Goal: Task Accomplishment & Management: Manage account settings

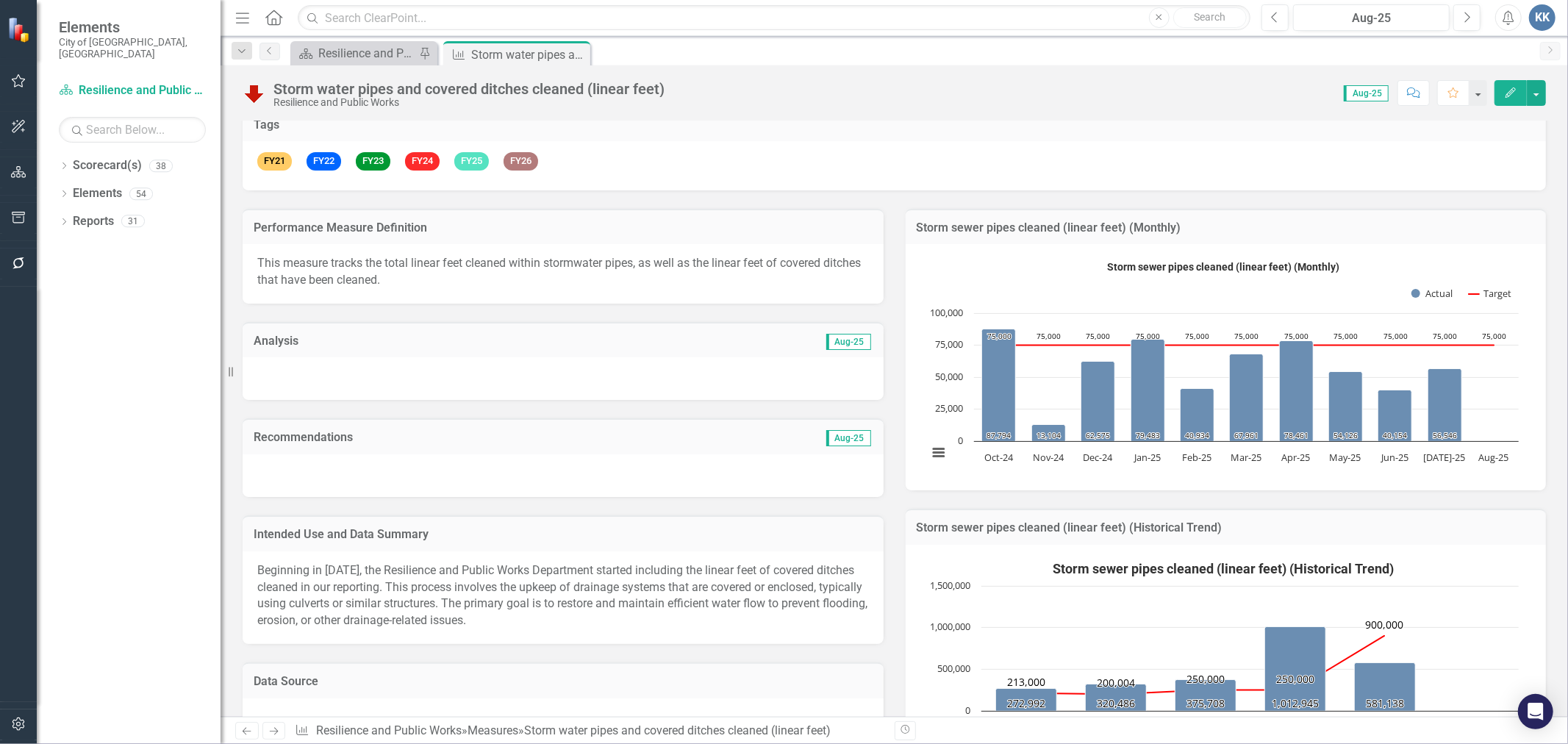
scroll to position [245, 0]
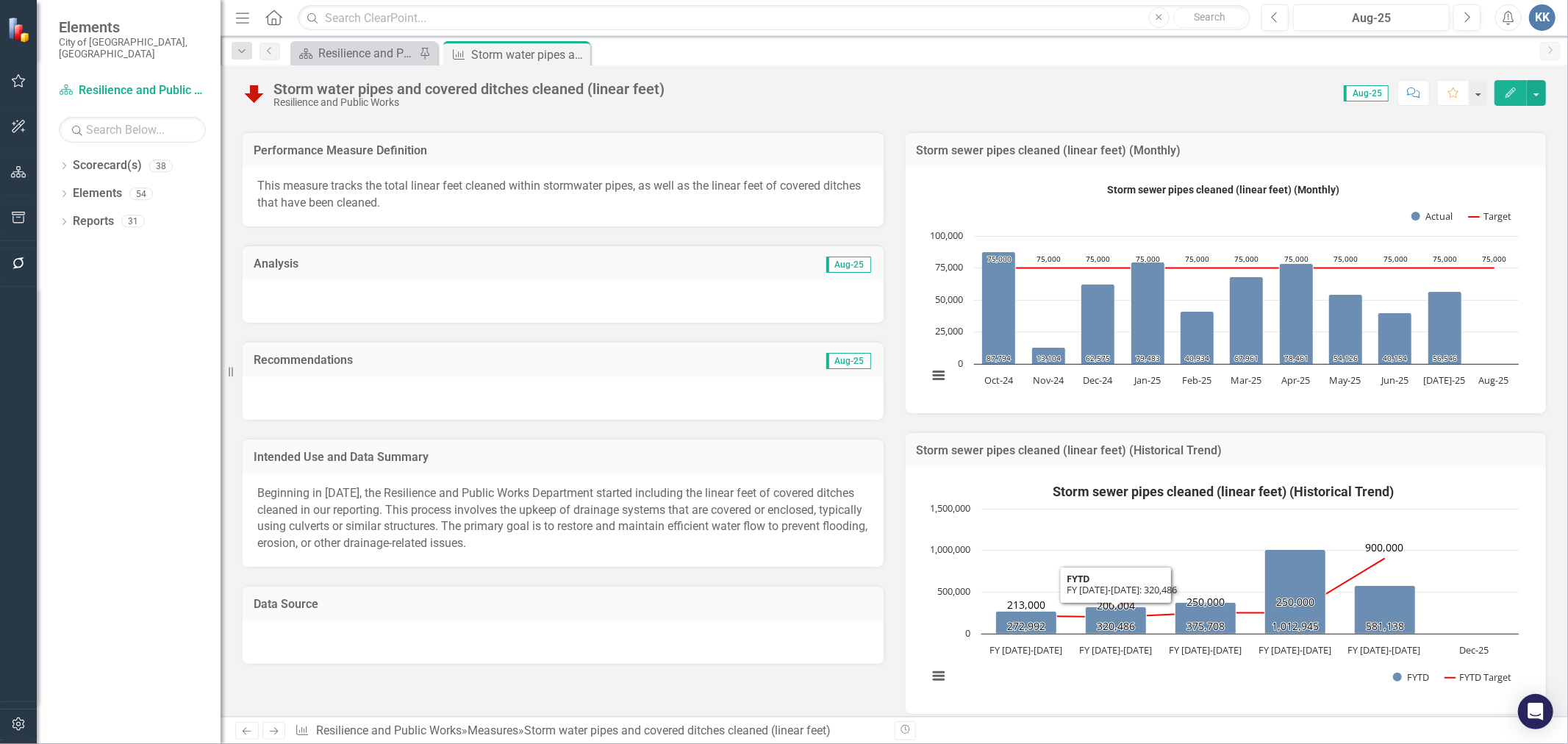
click at [577, 490] on span "Beginning in [DATE], the Resilience and Public Works Department started includi…" at bounding box center [562, 519] width 610 height 65
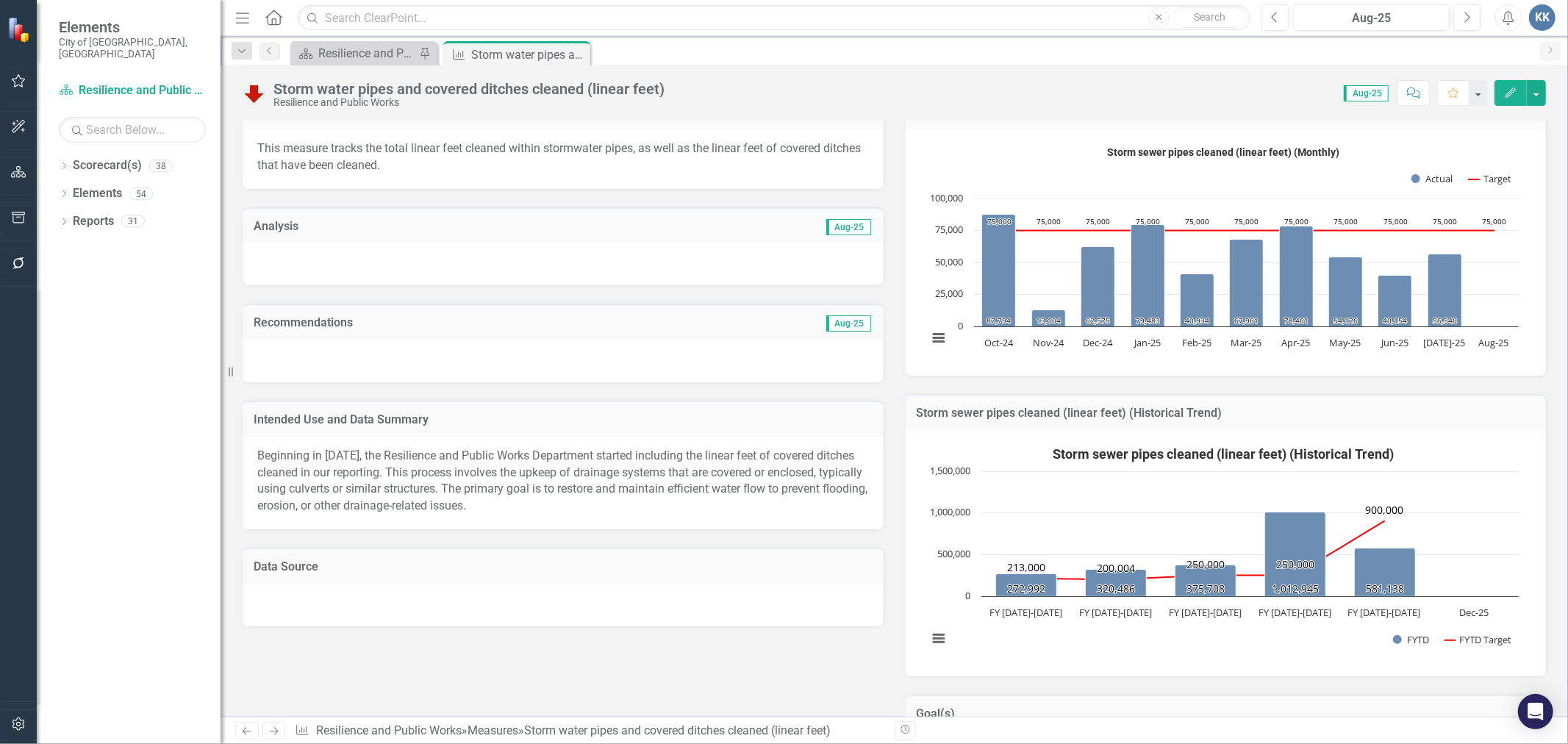
scroll to position [82, 0]
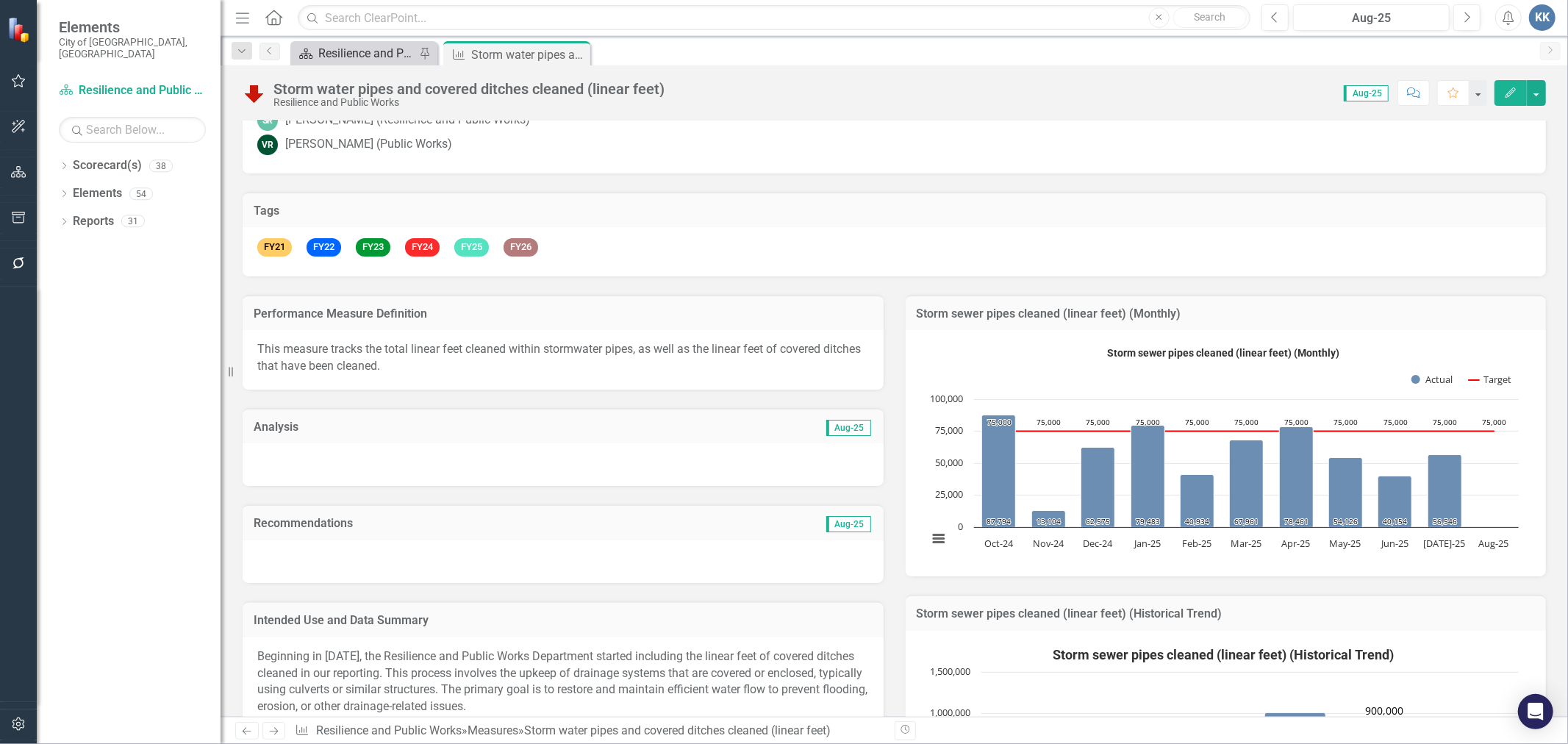
click at [360, 50] on div "Resilience and Public Works" at bounding box center [367, 53] width 97 height 18
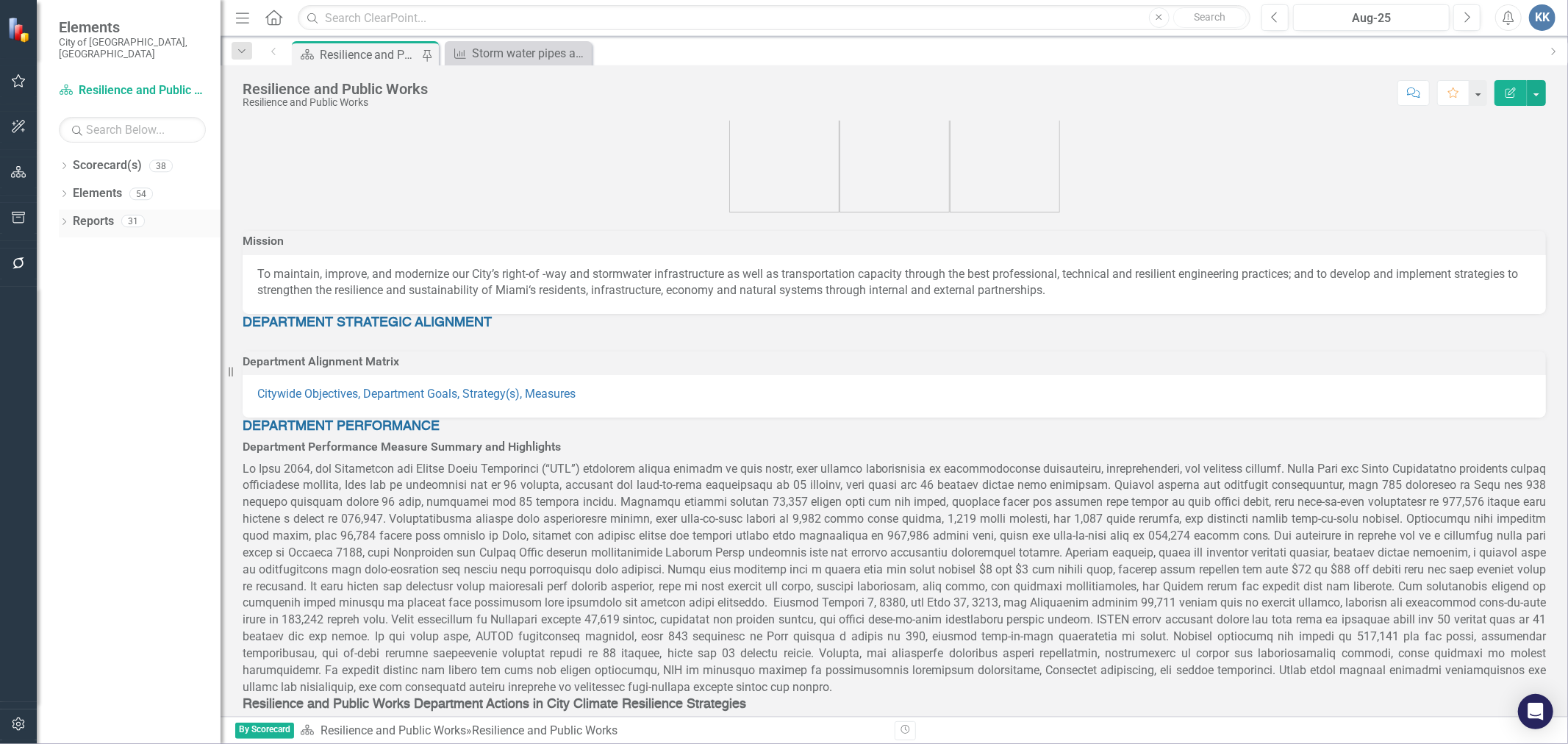
click at [63, 220] on icon "Dropdown" at bounding box center [64, 223] width 10 height 8
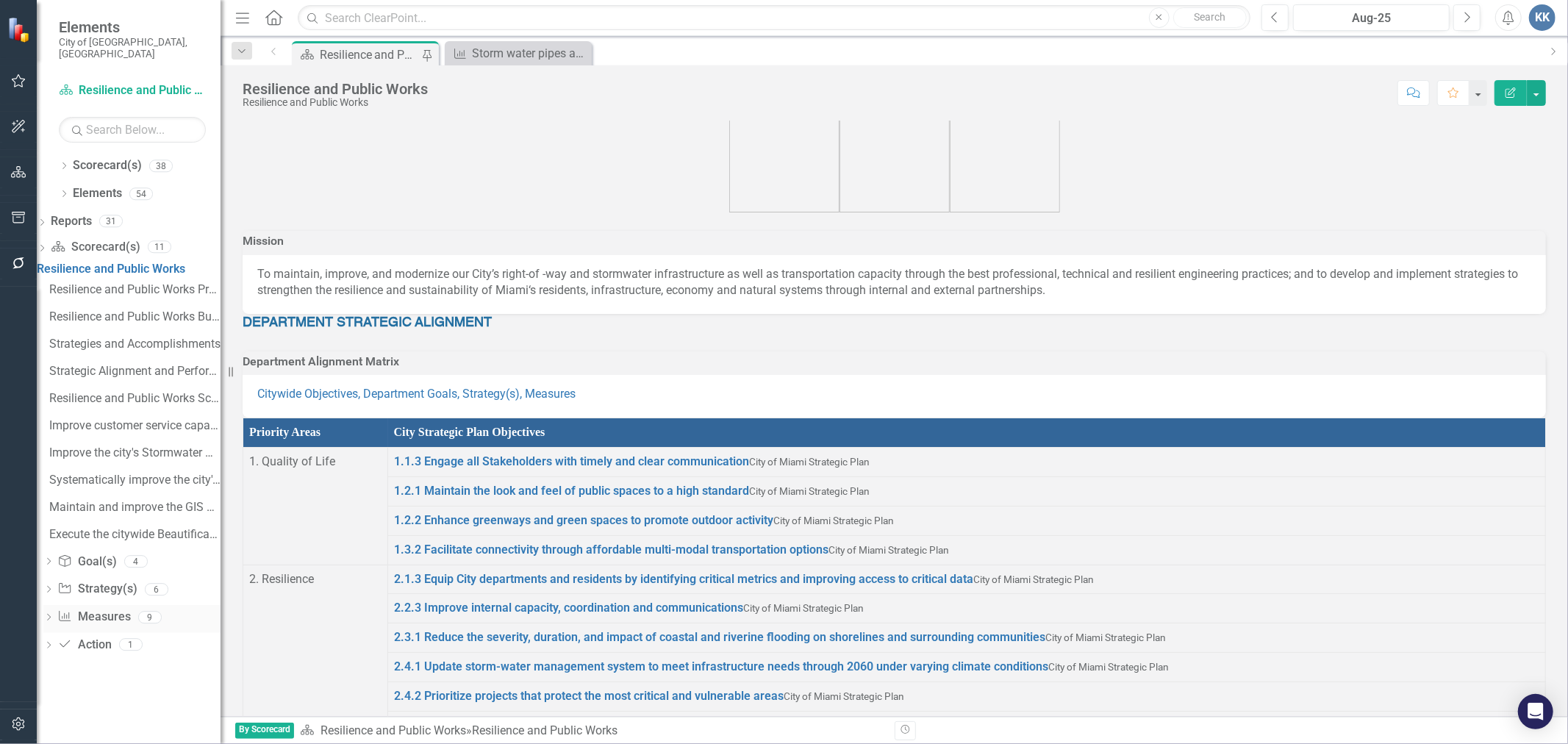
click at [54, 618] on icon "Dropdown" at bounding box center [49, 619] width 10 height 8
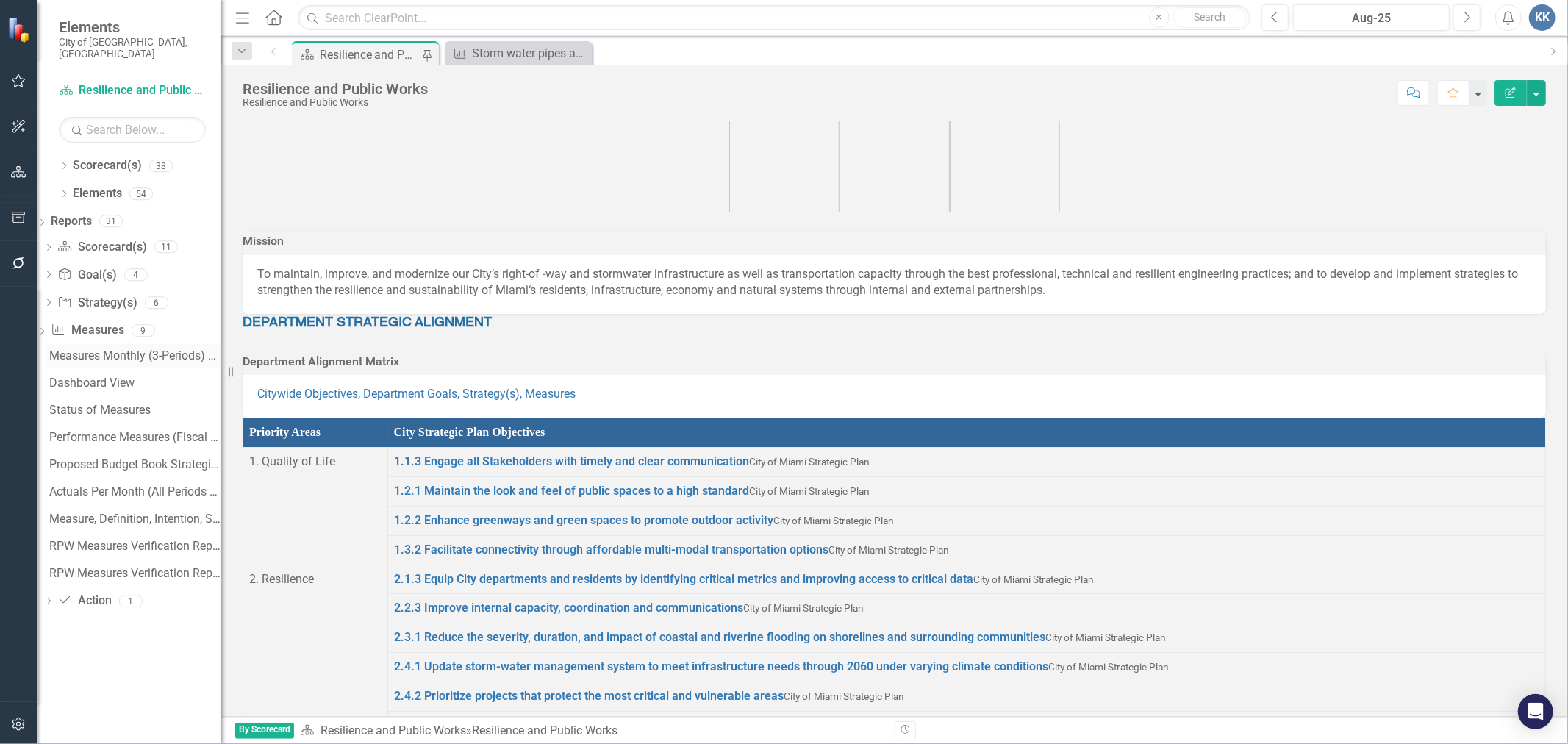
click at [153, 349] on div "Measures Monthly (3-Periods) Report" at bounding box center [135, 356] width 172 height 13
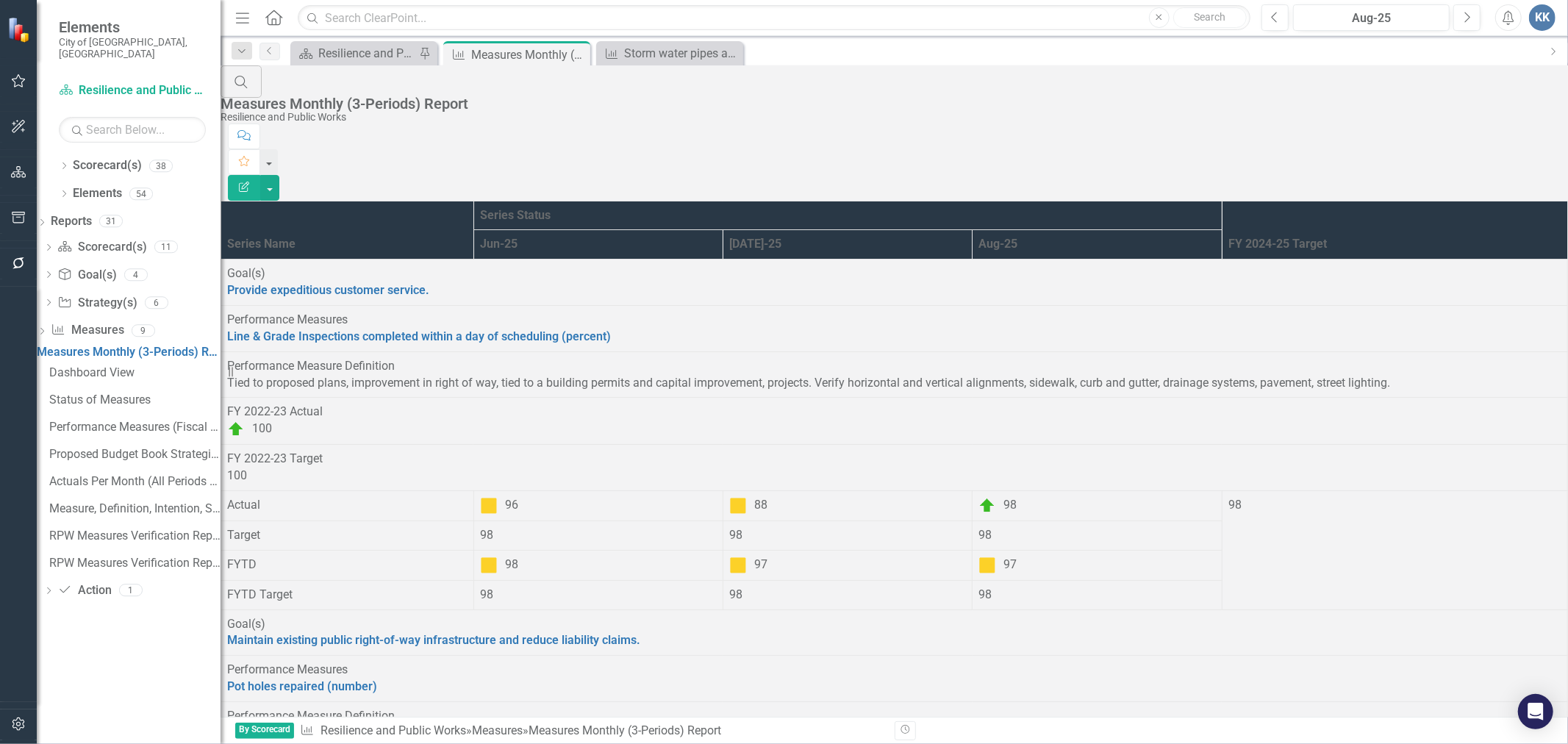
click at [636, 60] on div "Storm water pipes and covered ditches cleaned (linear feet)" at bounding box center [674, 53] width 101 height 18
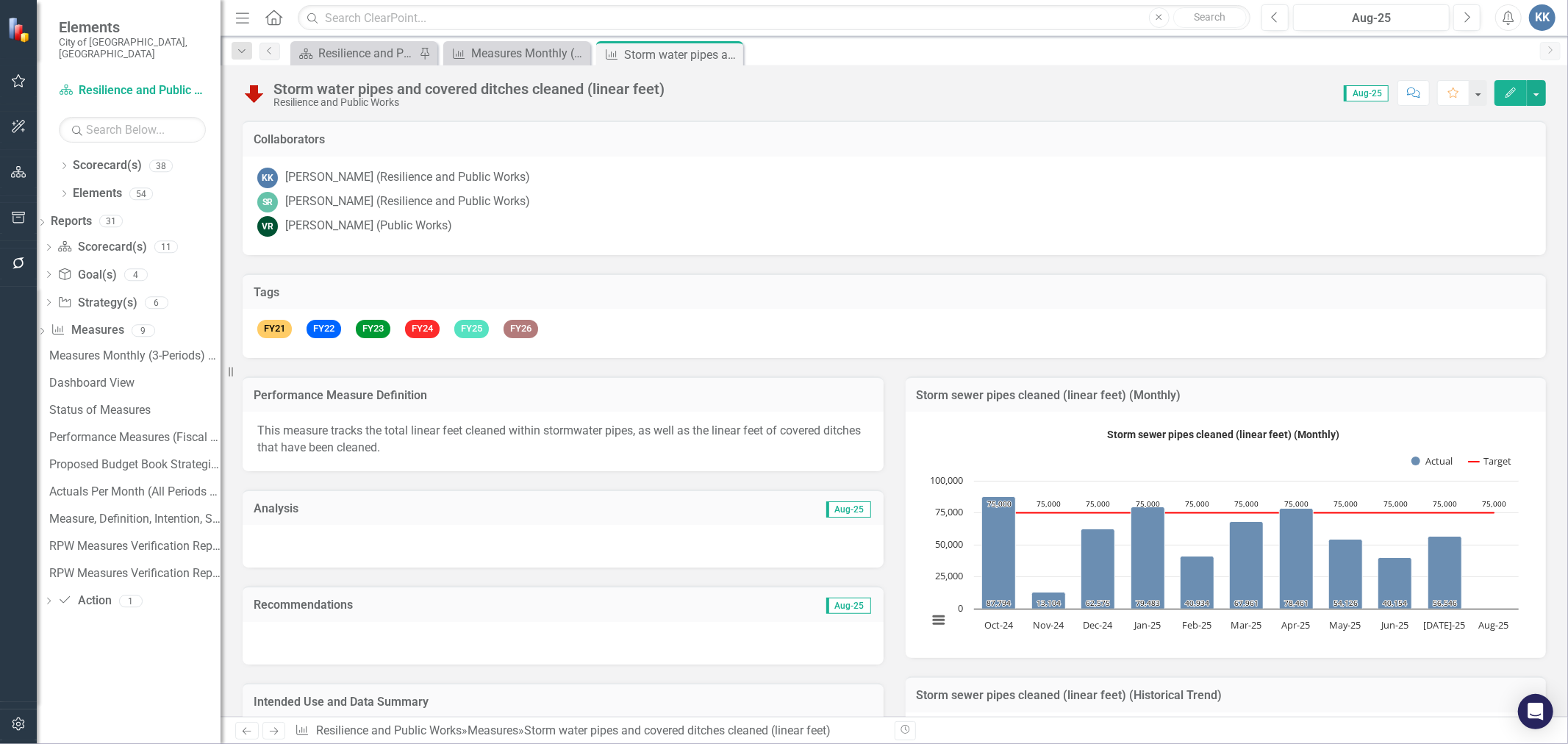
scroll to position [164, 0]
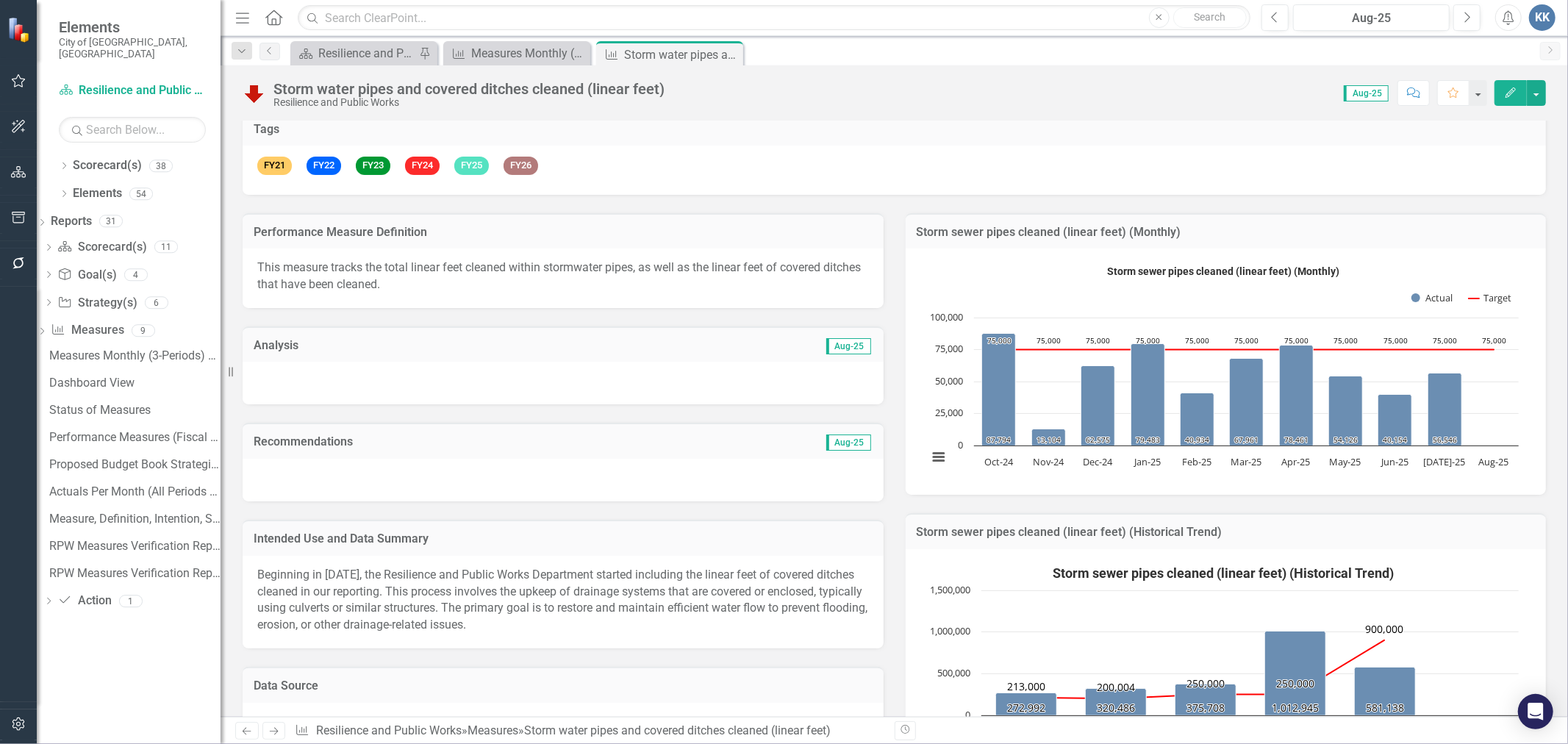
click at [381, 577] on span "Beginning in [DATE], the Resilience and Public Works Department started includi…" at bounding box center [562, 600] width 610 height 65
click at [649, 574] on span "Beginning in [DATE], the Resilience and Public Works Department started includi…" at bounding box center [562, 600] width 610 height 65
click at [766, 571] on span "Beginning in [DATE], the Resilience and Public Works Department started includi…" at bounding box center [562, 600] width 610 height 65
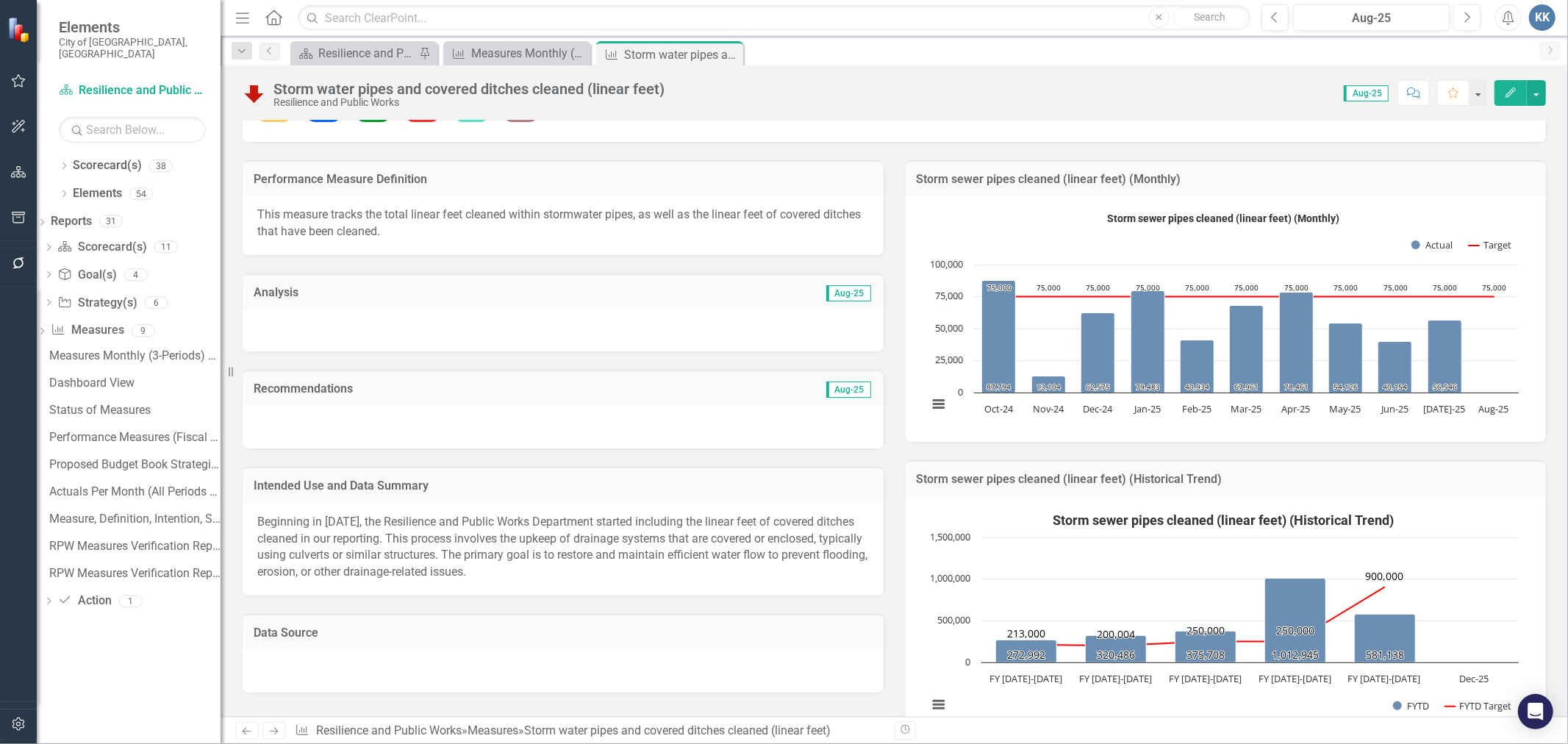
scroll to position [245, 0]
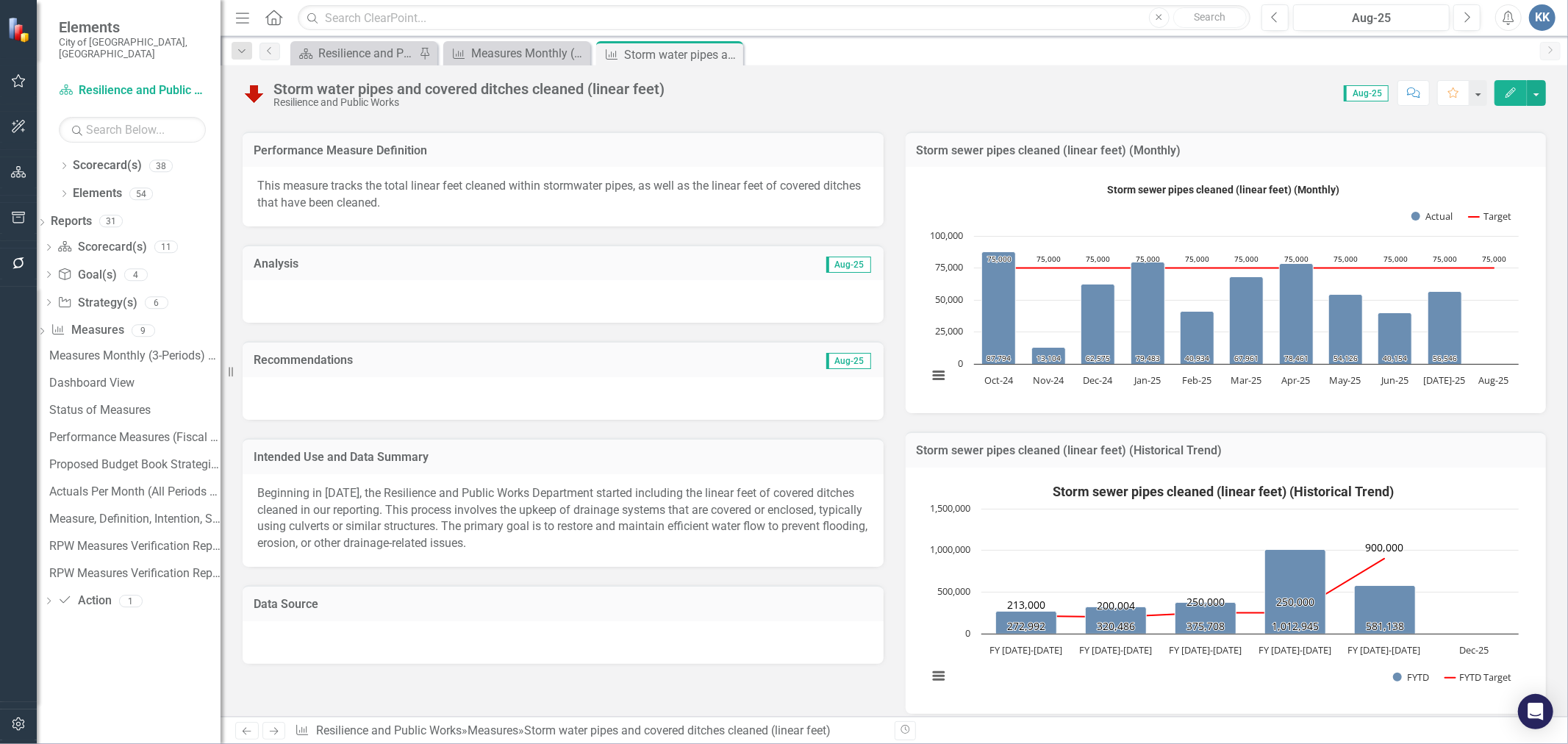
click at [652, 535] on div "Beginning in [DATE], the Resilience and Public Works Department started includi…" at bounding box center [562, 521] width 641 height 93
click at [608, 541] on div "Beginning in [DATE], the Resilience and Public Works Department started includi…" at bounding box center [562, 521] width 641 height 93
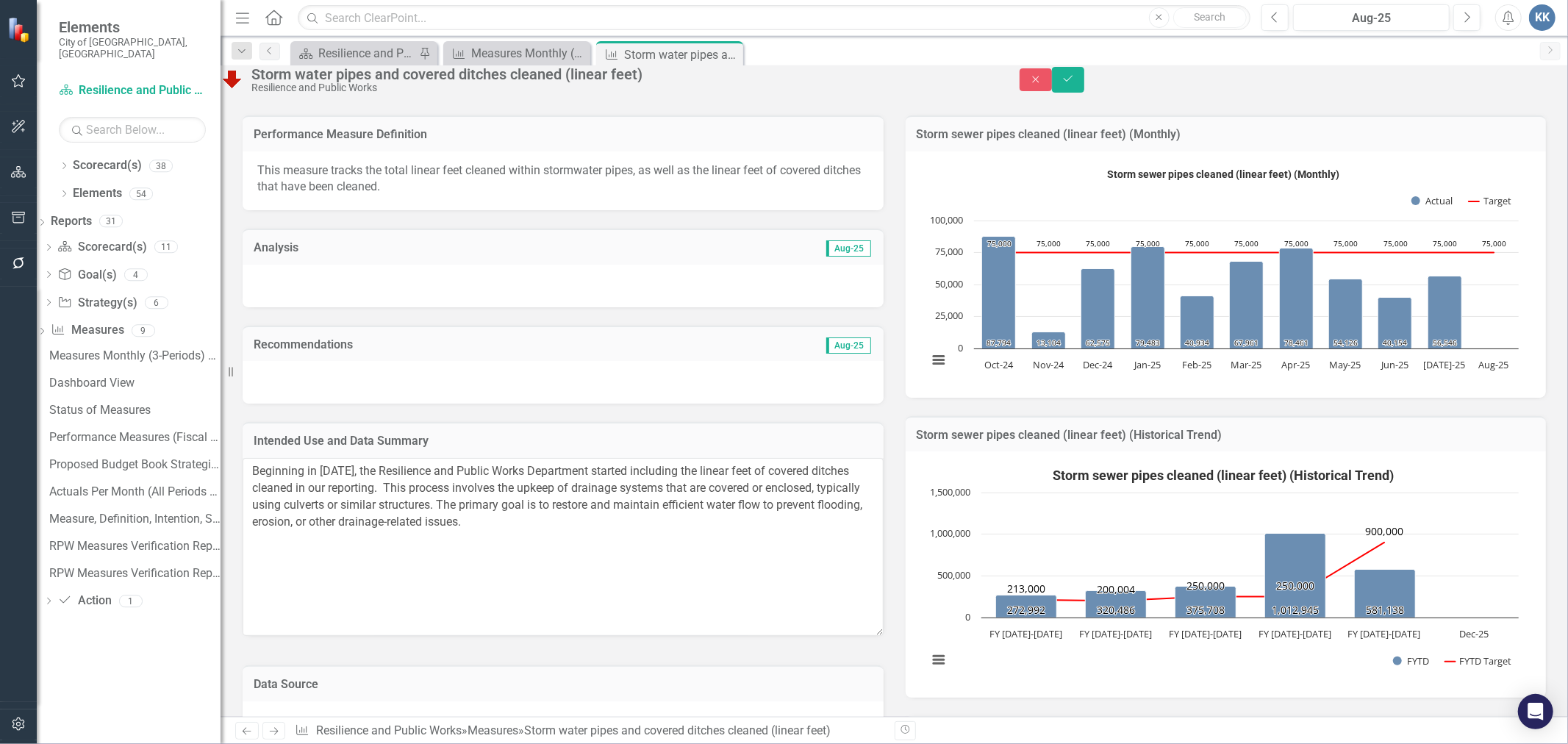
click at [398, 259] on td "Analysis" at bounding box center [405, 249] width 304 height 19
click at [324, 303] on div at bounding box center [562, 286] width 641 height 43
click at [303, 259] on td "Analysis" at bounding box center [405, 249] width 304 height 19
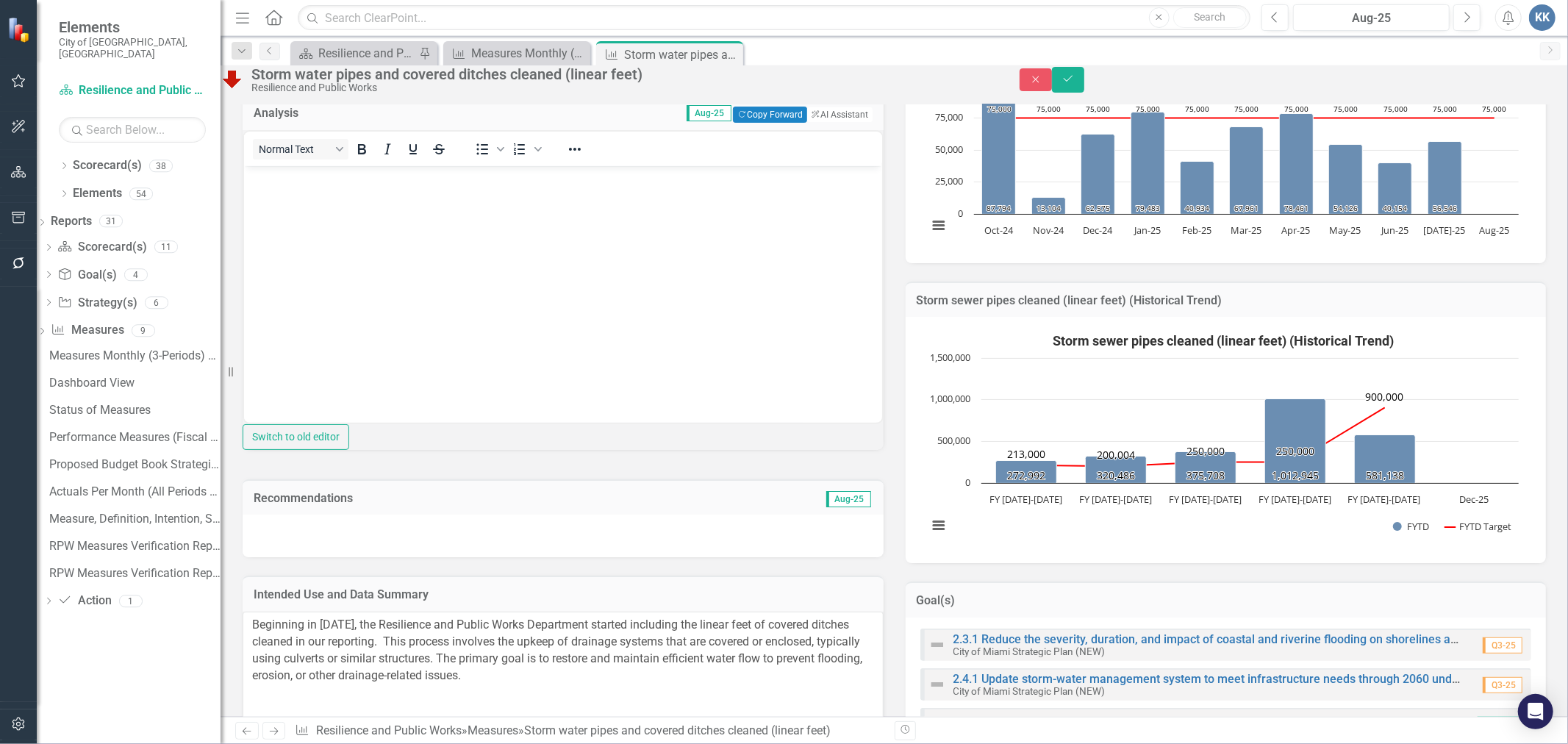
scroll to position [408, 0]
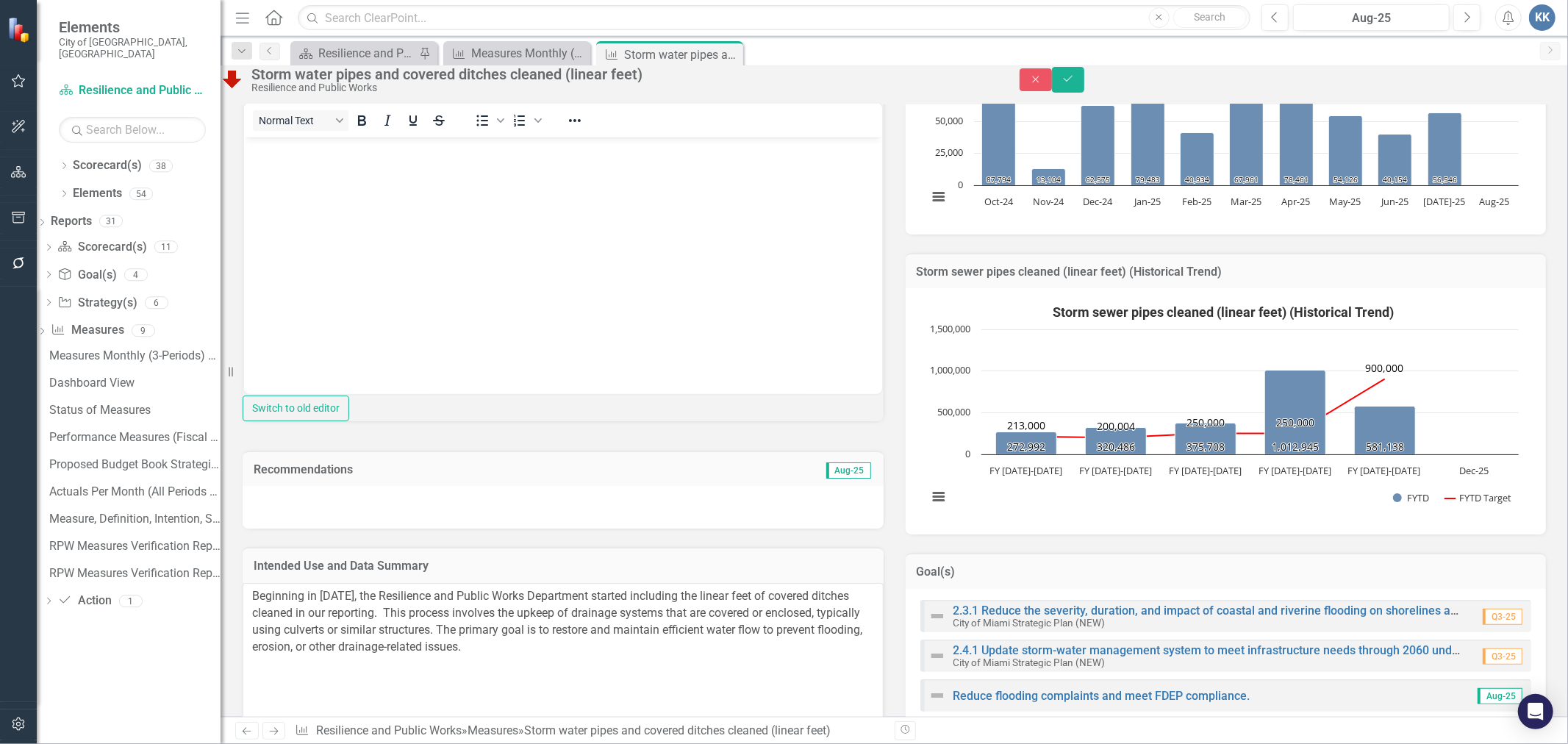
click at [292, 183] on body "Rich Text Area. Press ALT-0 for help." at bounding box center [562, 248] width 638 height 221
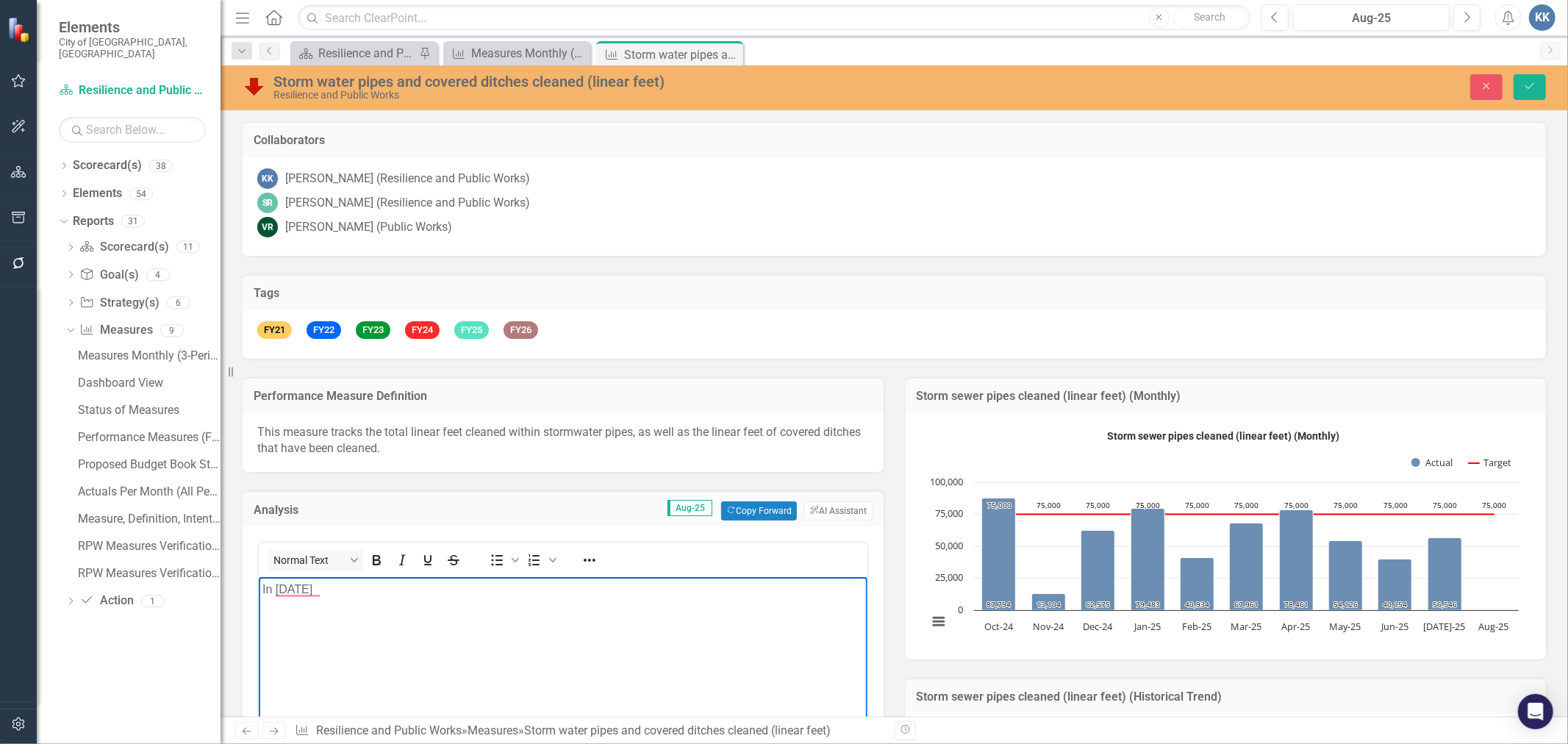
scroll to position [408, 0]
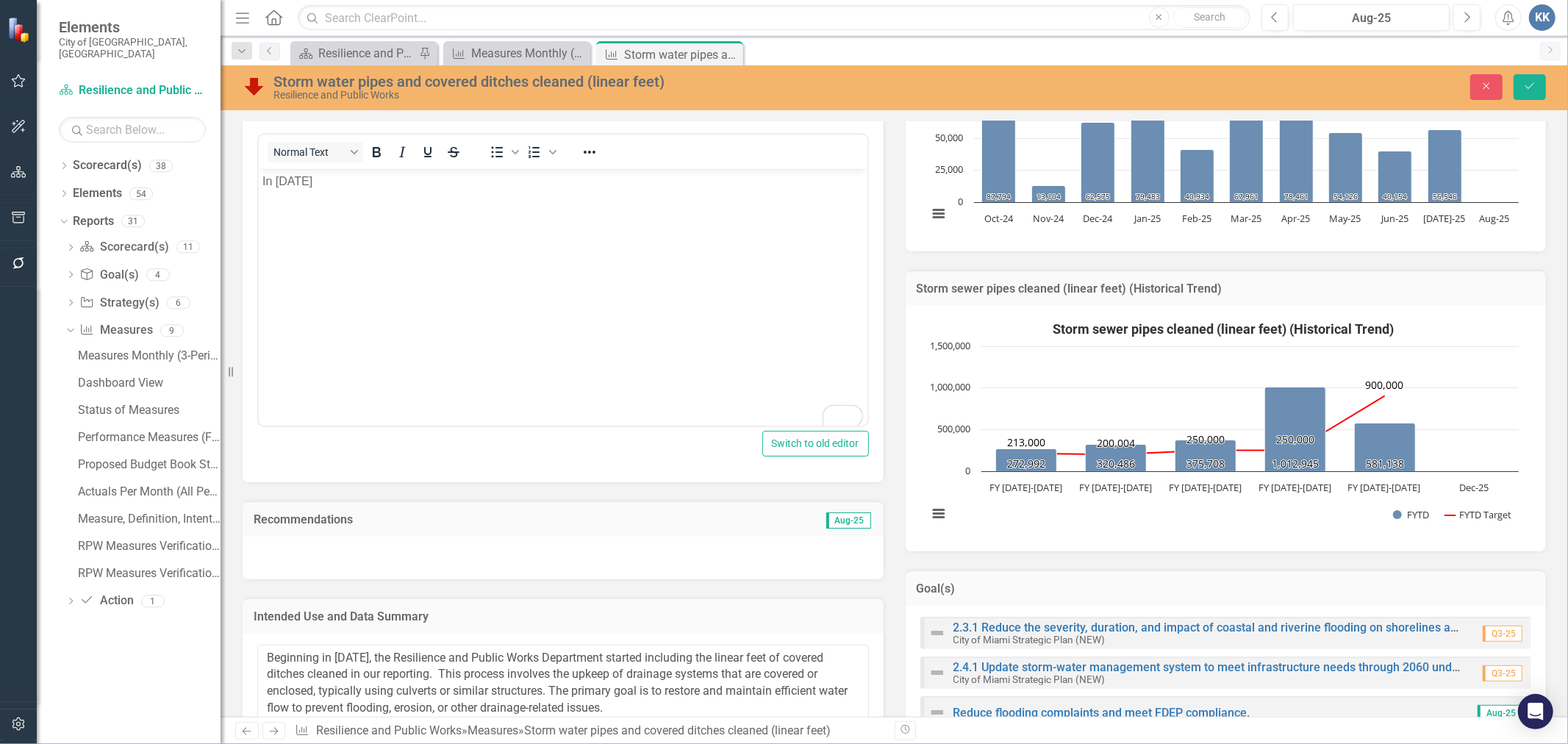
click at [379, 186] on p "In October 2025" at bounding box center [562, 182] width 601 height 18
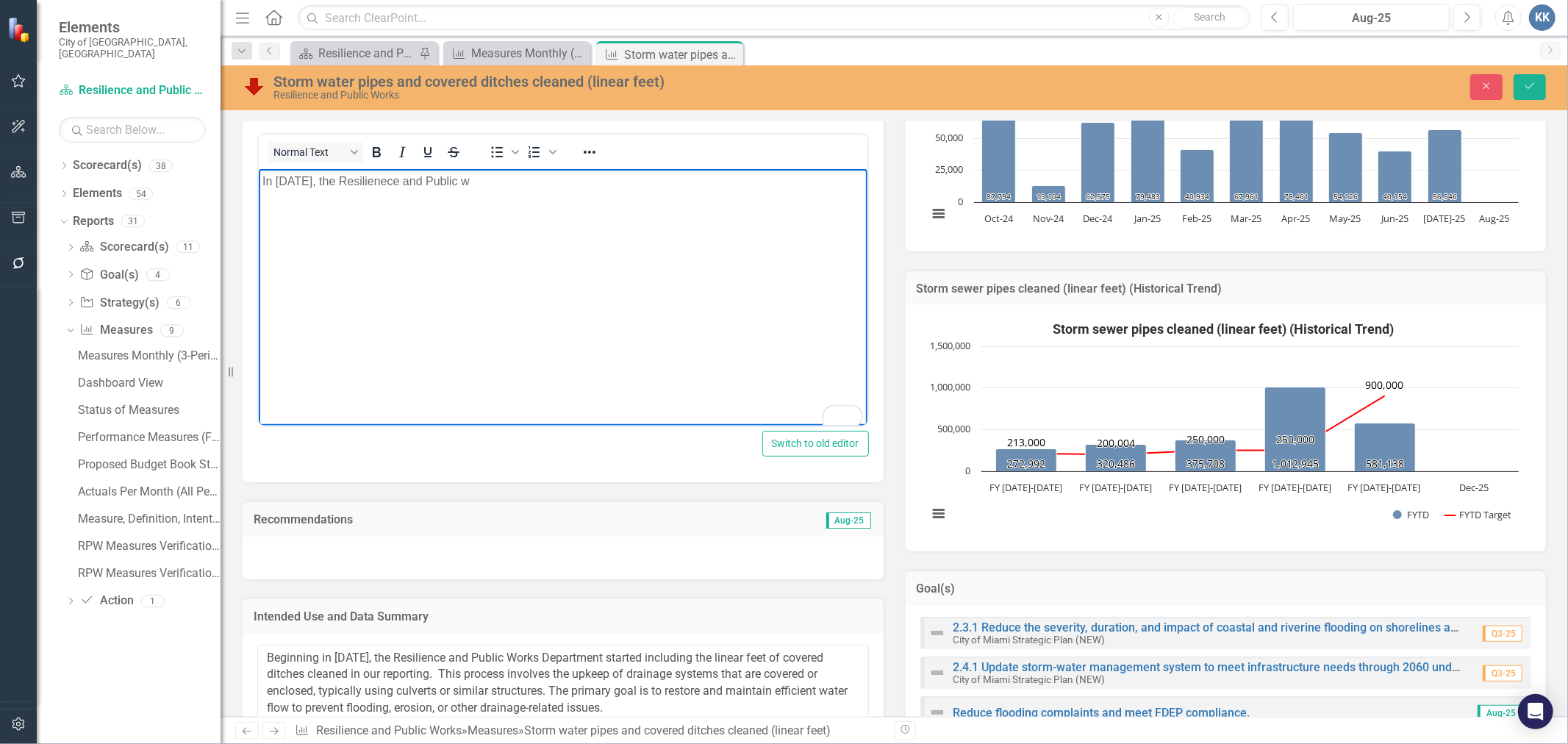
click at [563, 180] on p "In October 2025, the Resilienece and Public w" at bounding box center [562, 182] width 601 height 18
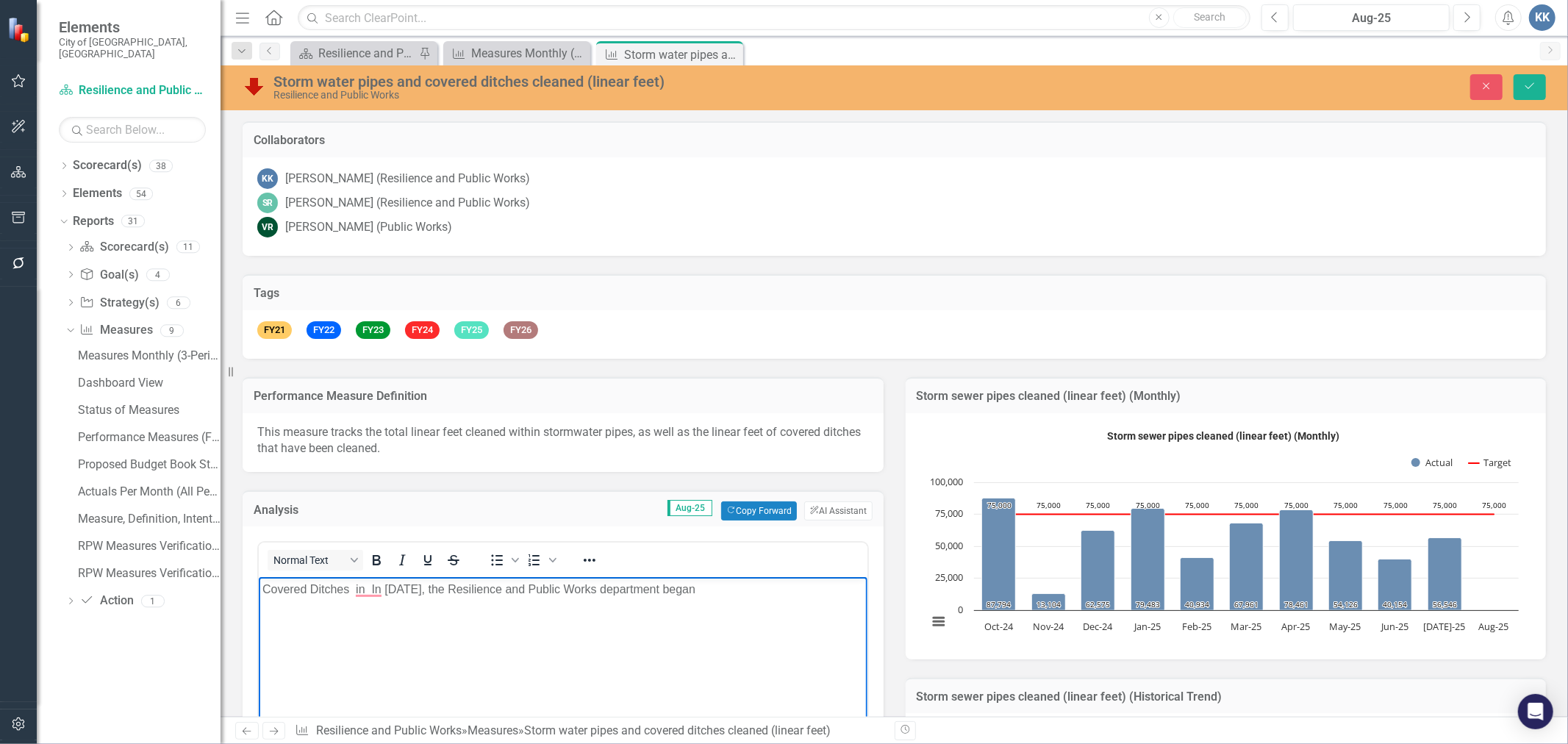
scroll to position [245, 0]
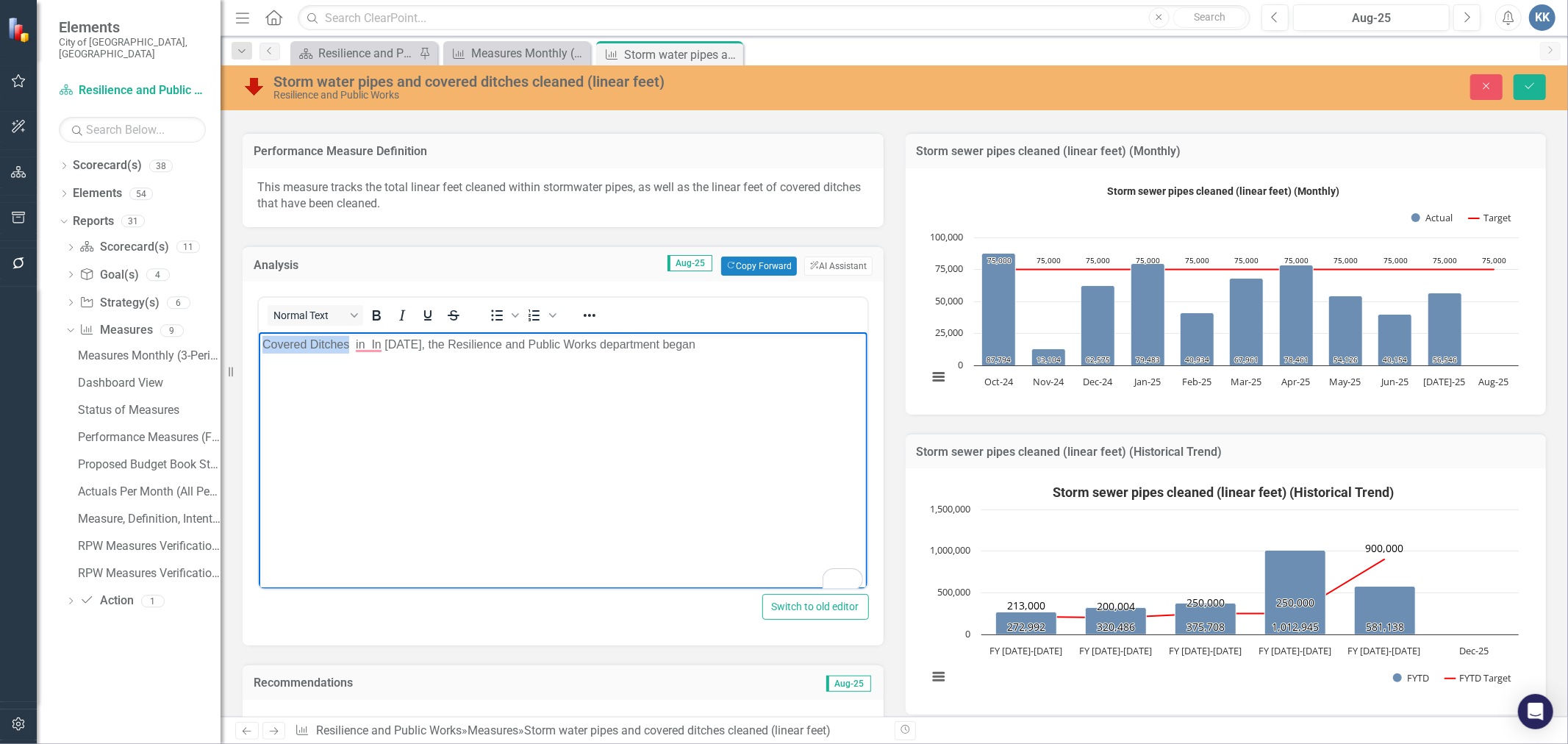
drag, startPoint x: 349, startPoint y: 346, endPoint x: 464, endPoint y: 673, distance: 346.6
click at [258, 343] on html "Covered Ditches in In July 2025, the Resilience and Public Works department beg…" at bounding box center [562, 443] width 609 height 221
paste body "To enrich screen reader interactions, please activate Accessibility in Grammarl…"
click at [263, 343] on p "covered ditch cleaning in July 2025, the Resilience and Public Works department…" at bounding box center [562, 345] width 601 height 18
click at [378, 348] on p "Covered ditch cleaning in July 2025, the Resilience and Public Works department…" at bounding box center [562, 345] width 601 height 18
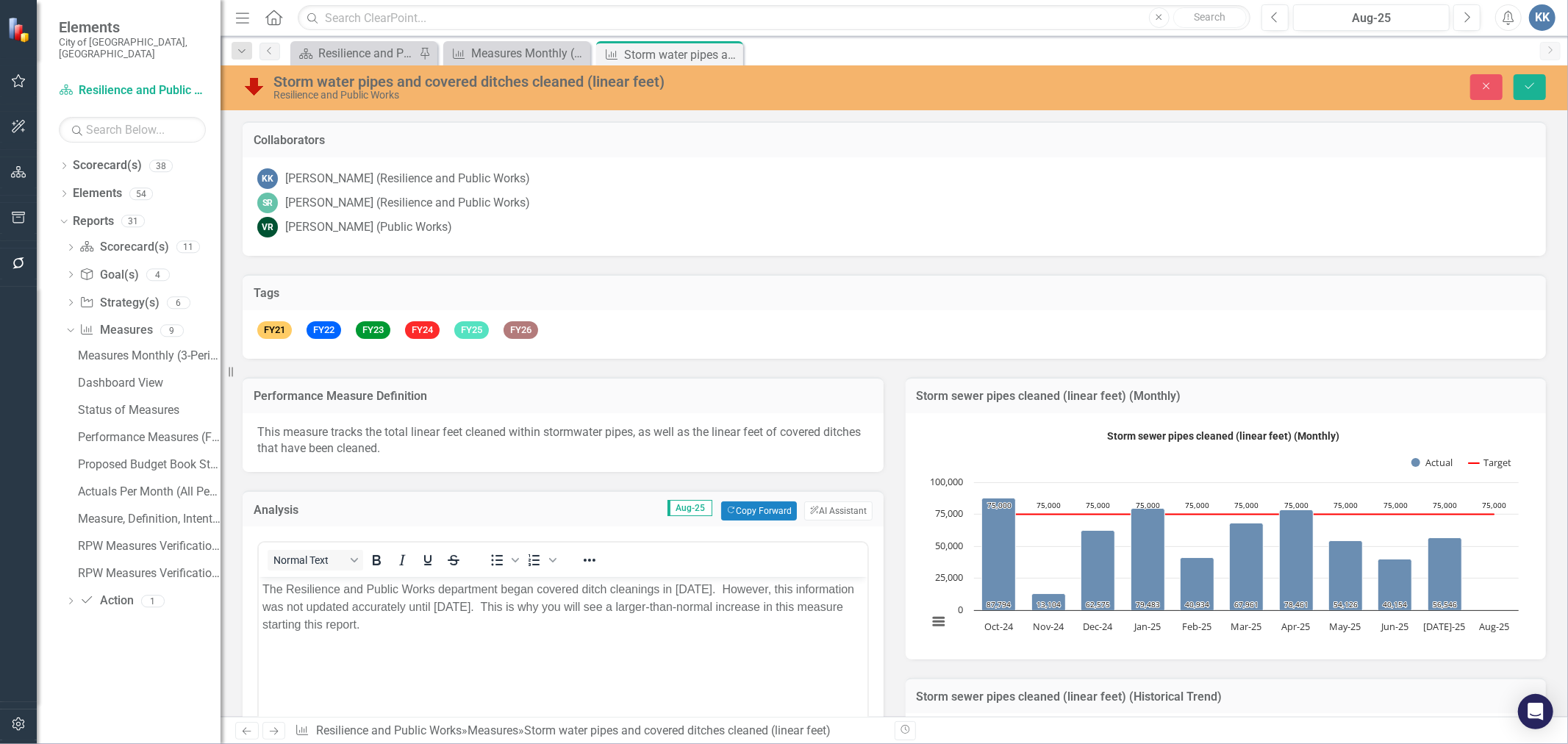
scroll to position [245, 0]
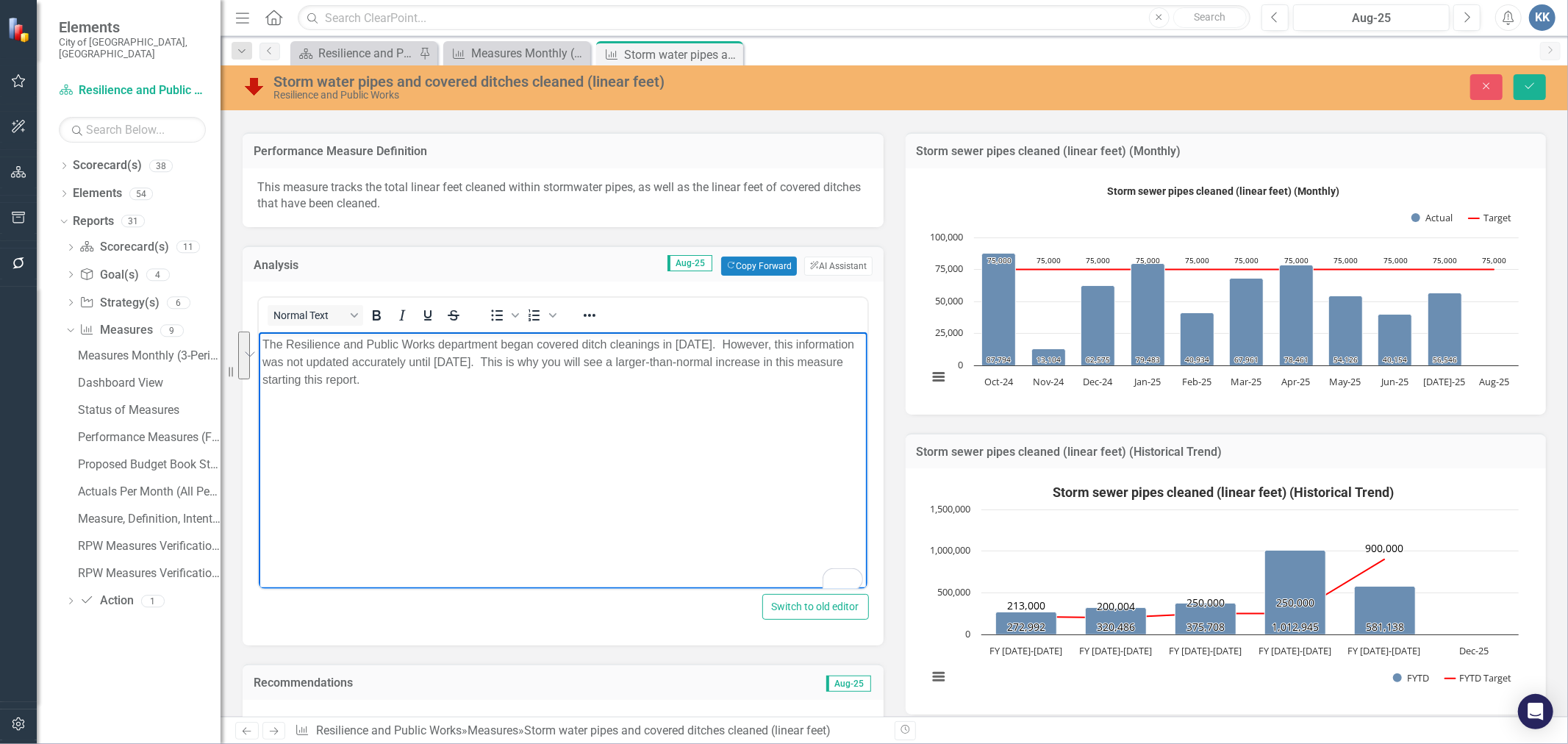
drag, startPoint x: 443, startPoint y: 385, endPoint x: 275, endPoint y: 337, distance: 174.7
click at [258, 332] on html "The Resilience and Public Works department began covered ditch cleanings in [DA…" at bounding box center [562, 443] width 609 height 221
click at [554, 412] on body "The Resilience and Public Works department began covered ditch cleanings in [DA…" at bounding box center [562, 443] width 609 height 221
drag, startPoint x: 689, startPoint y: 390, endPoint x: 286, endPoint y: 352, distance: 404.8
click at [258, 342] on html "The Resilience and Public Works department began covered ditch cleanings in Oct…" at bounding box center [562, 443] width 609 height 221
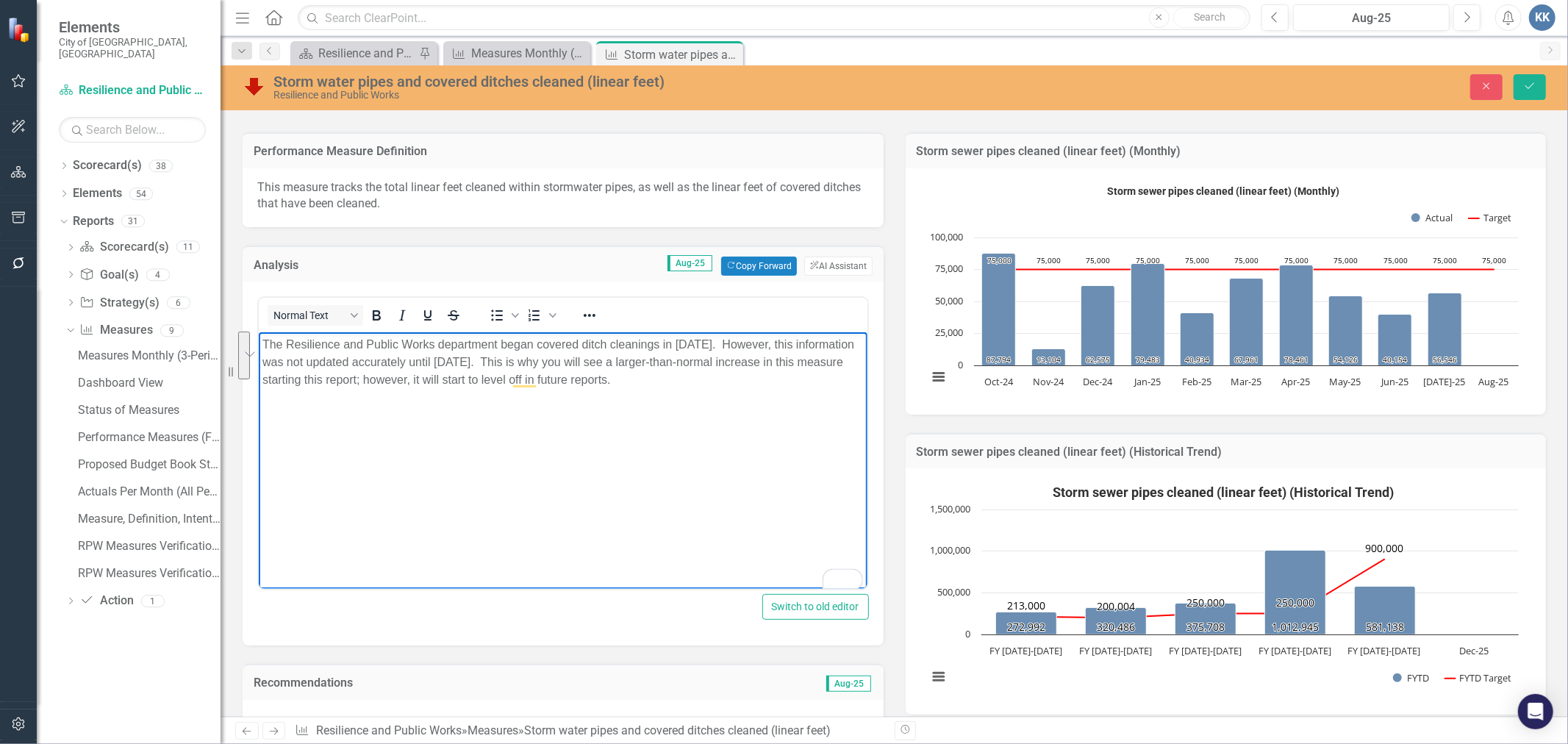
copy p "The Resilience and Public Works department began covered ditch cleanings in Oct…"
click at [724, 388] on p "The Resilience and Public Works department began covered ditch cleanings in Oct…" at bounding box center [562, 362] width 601 height 53
drag, startPoint x: 719, startPoint y: 382, endPoint x: 490, endPoint y: 660, distance: 360.2
click at [258, 332] on html "The Resilience and Public Works department began covered ditch cleanings in Oct…" at bounding box center [562, 443] width 609 height 221
click at [384, 389] on p "The Resilience and Public Works Department began covered ditch cleanings in [DA…" at bounding box center [562, 362] width 601 height 53
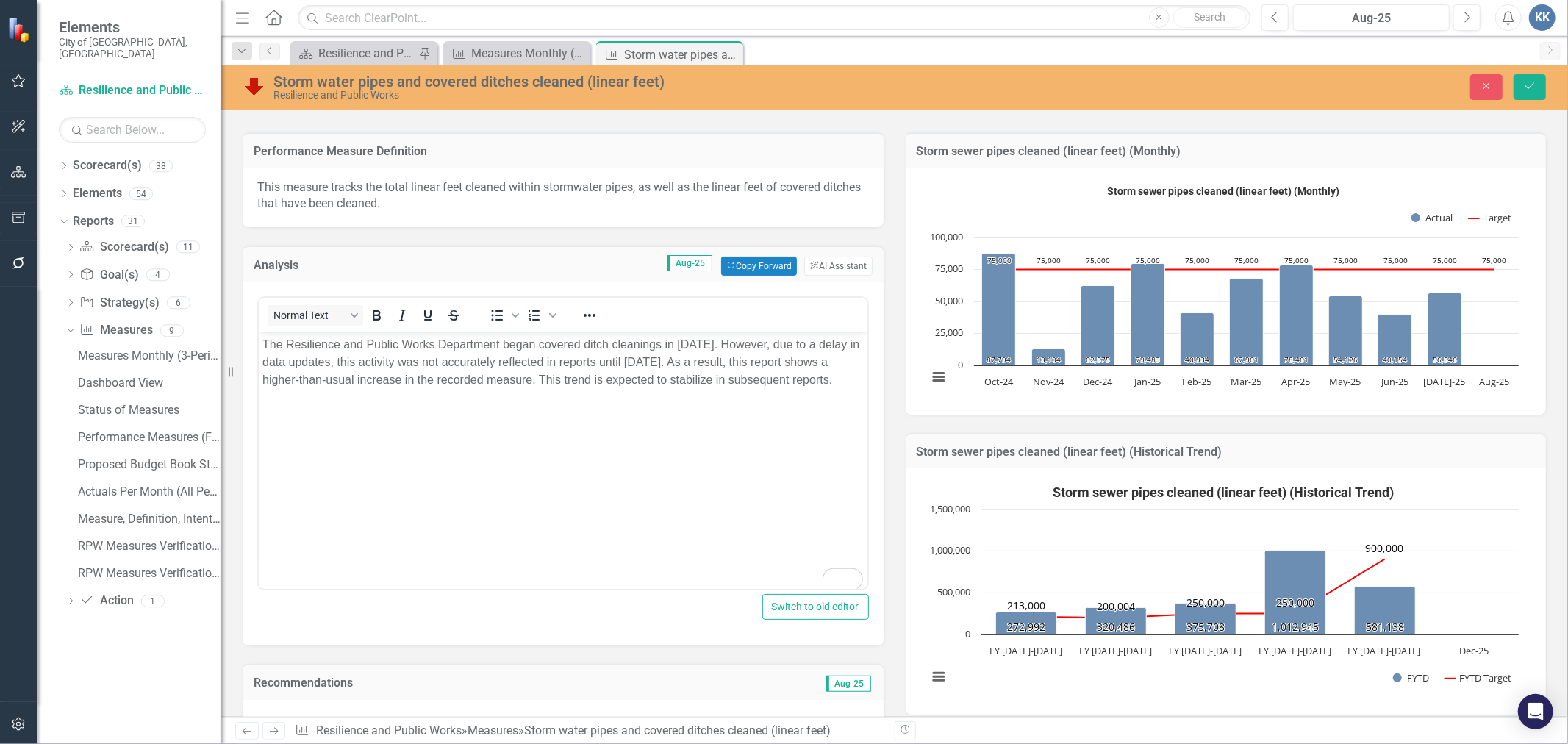
click at [1548, 91] on div "Close Save" at bounding box center [1287, 87] width 540 height 26
click at [1539, 91] on button "Save" at bounding box center [1530, 87] width 32 height 26
